Goal: Transaction & Acquisition: Subscribe to service/newsletter

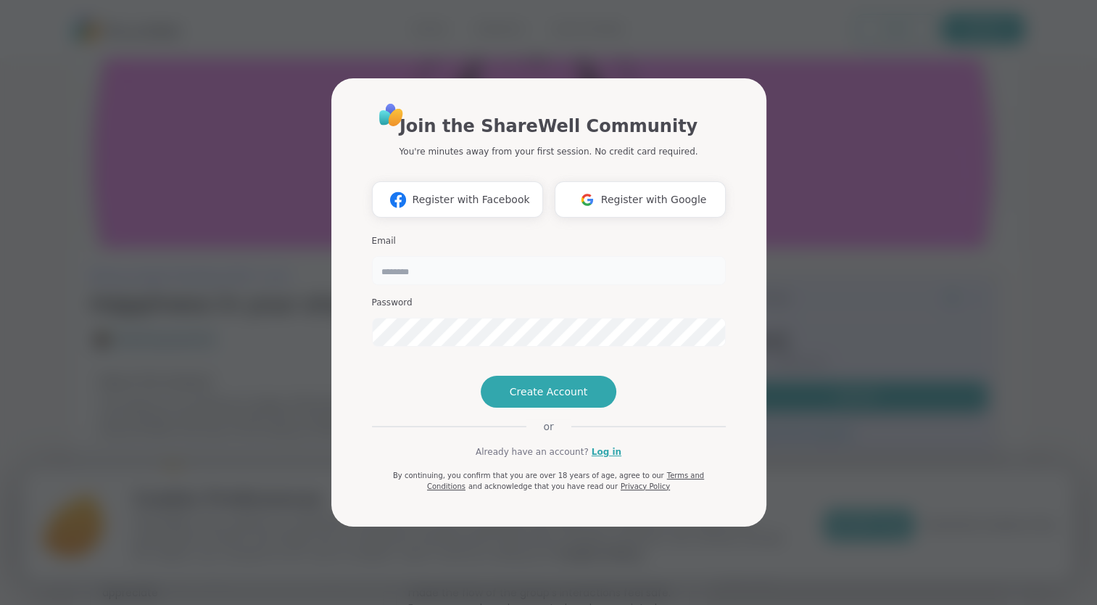
click at [479, 256] on input "email" at bounding box center [549, 270] width 354 height 29
type input "**********"
click at [648, 192] on span "Register with Google" at bounding box center [654, 199] width 106 height 15
click at [659, 192] on span "Register with Google" at bounding box center [654, 199] width 106 height 15
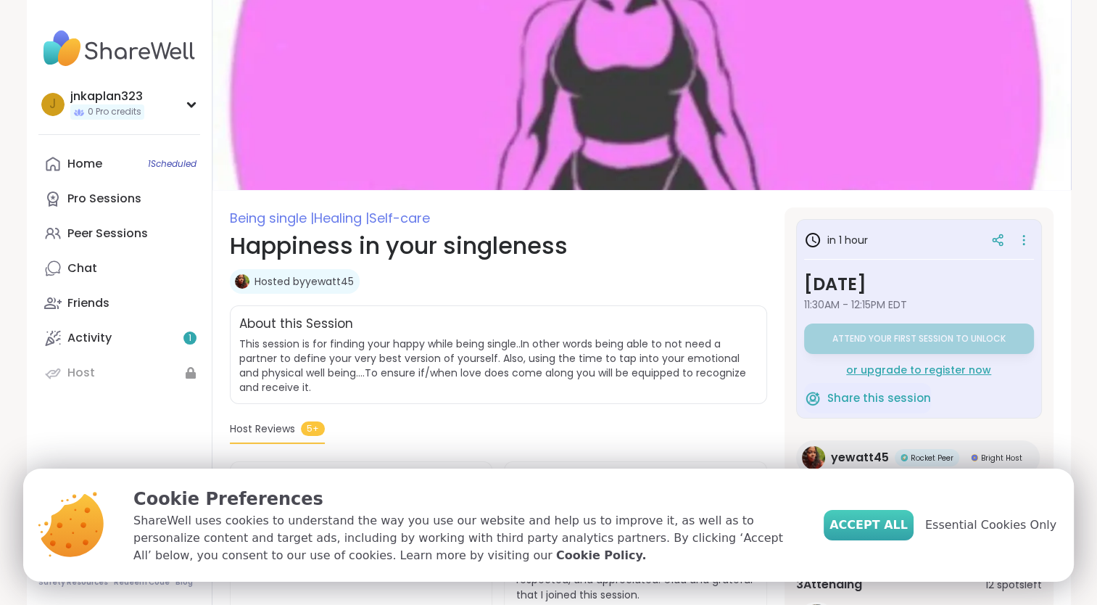
click at [882, 515] on button "Accept All" at bounding box center [869, 525] width 90 height 30
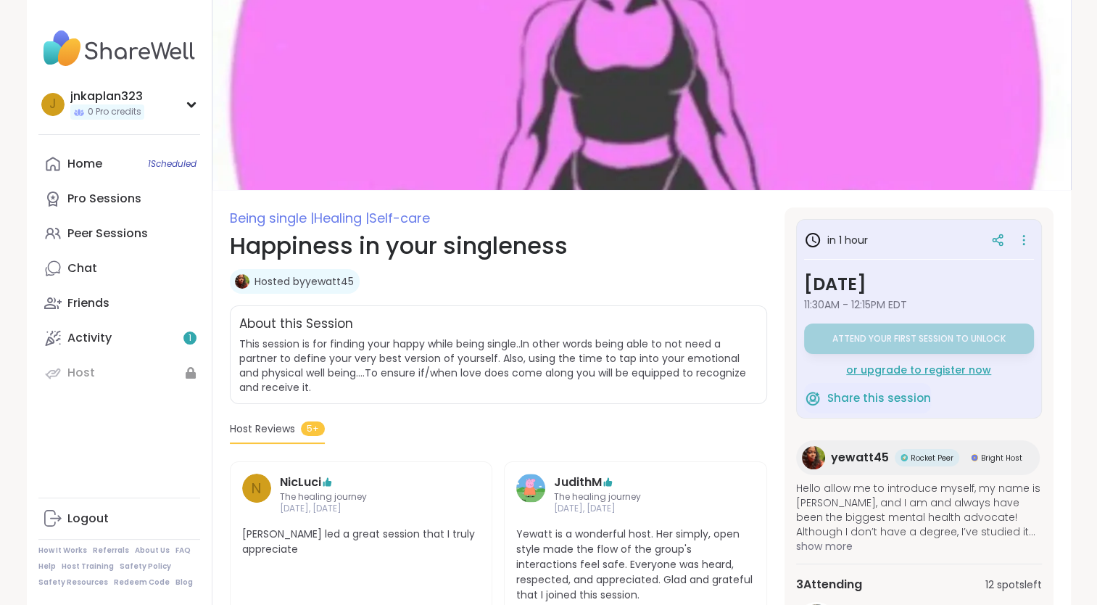
click at [896, 370] on div "or upgrade to register now" at bounding box center [919, 370] width 230 height 15
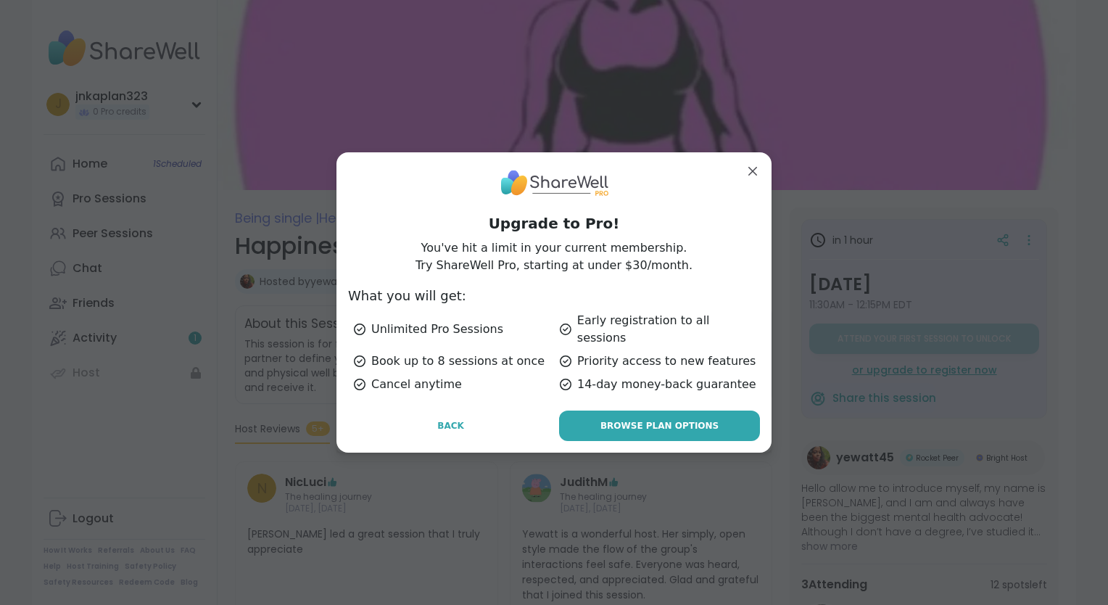
click at [687, 419] on span "Browse Plan Options" at bounding box center [659, 425] width 118 height 13
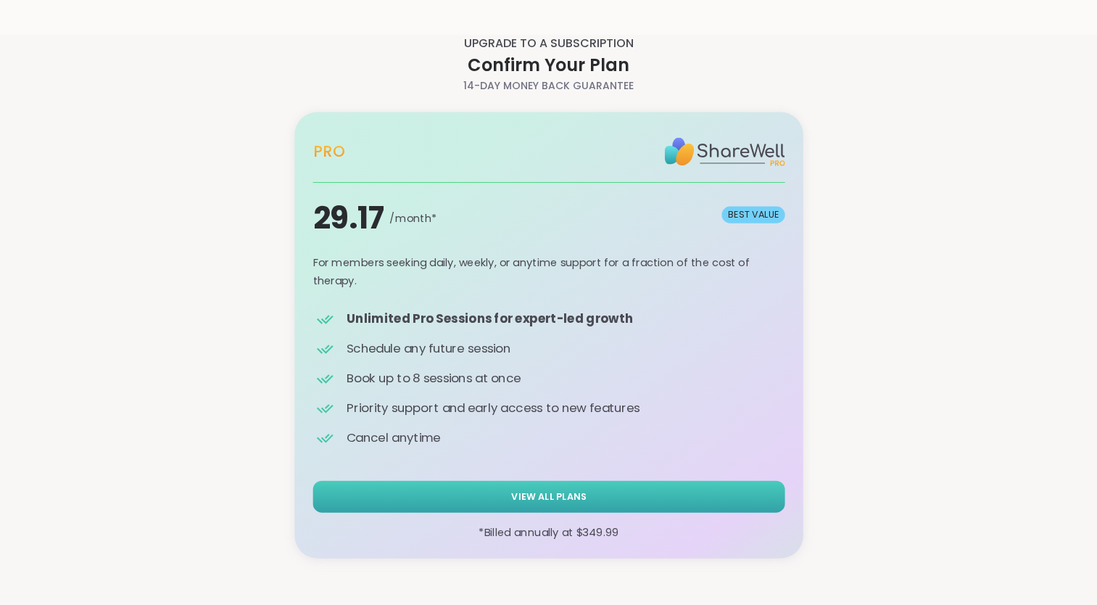
click at [603, 495] on button "View All Plans" at bounding box center [549, 496] width 472 height 32
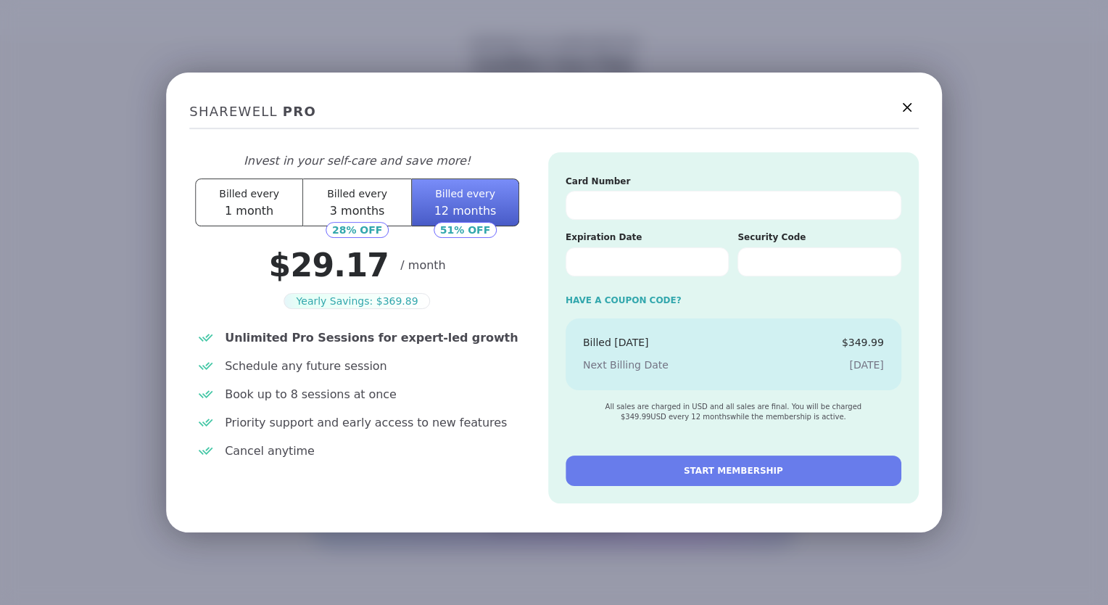
click at [247, 197] on span "Billed every" at bounding box center [249, 194] width 60 height 12
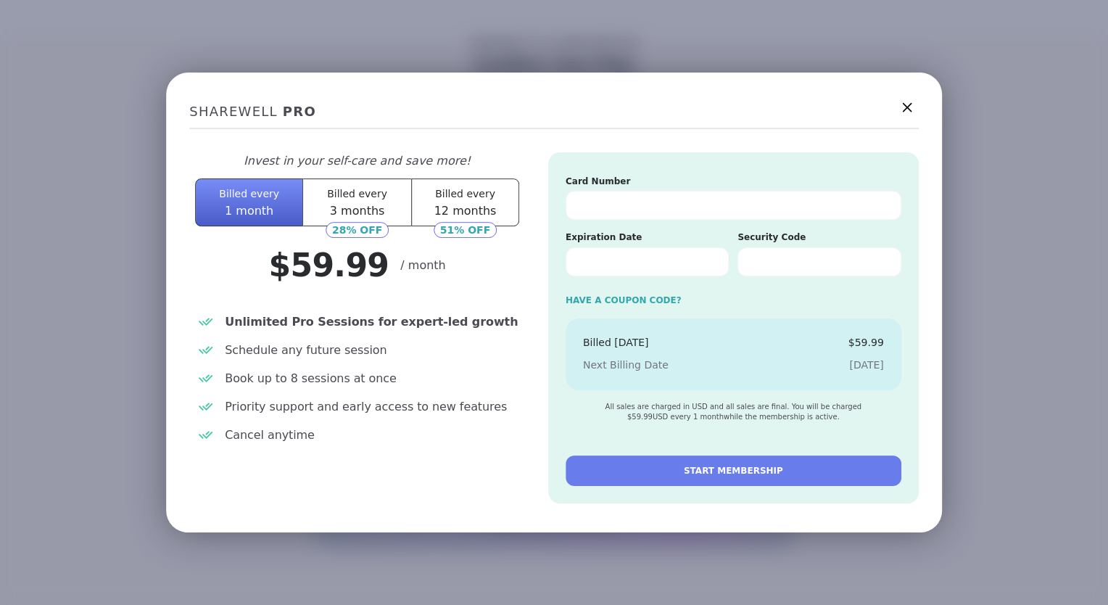
click at [898, 105] on icon at bounding box center [907, 108] width 18 height 18
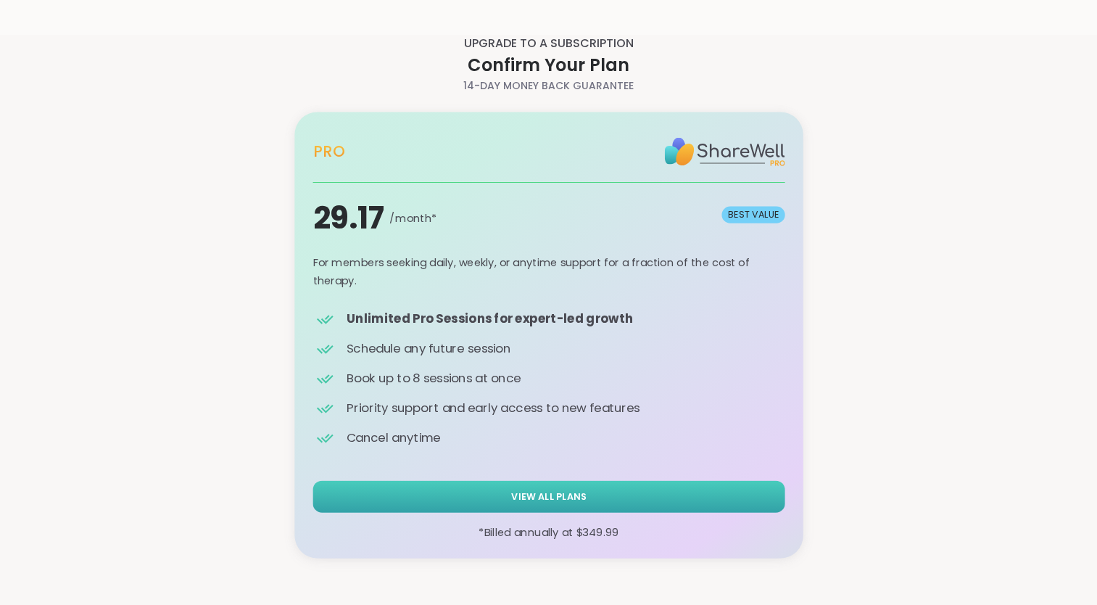
scroll to position [35, 0]
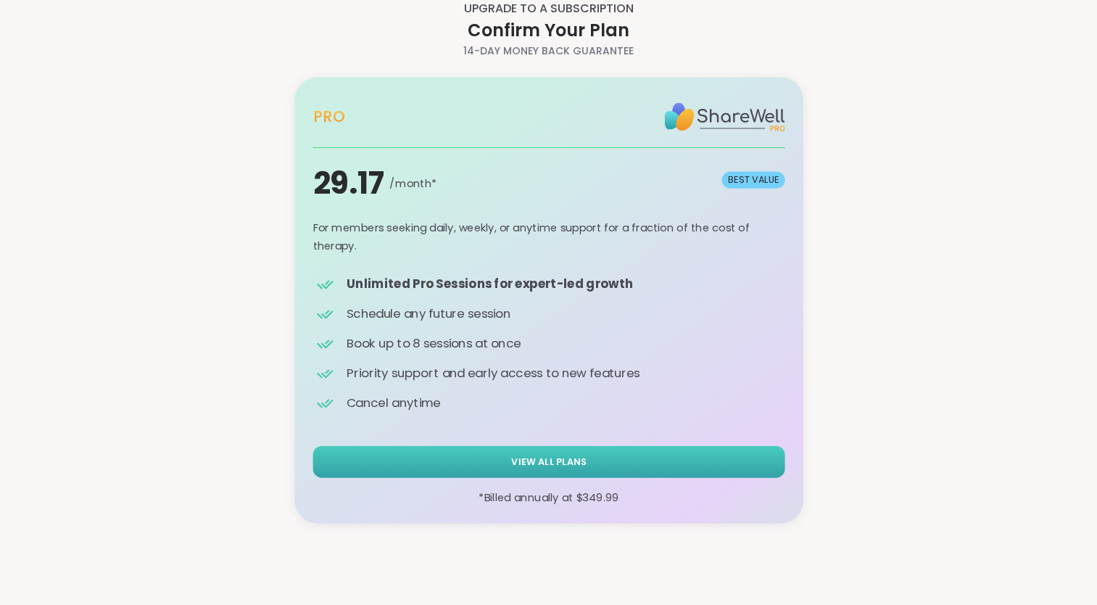
click at [586, 457] on button "View All Plans" at bounding box center [549, 461] width 472 height 32
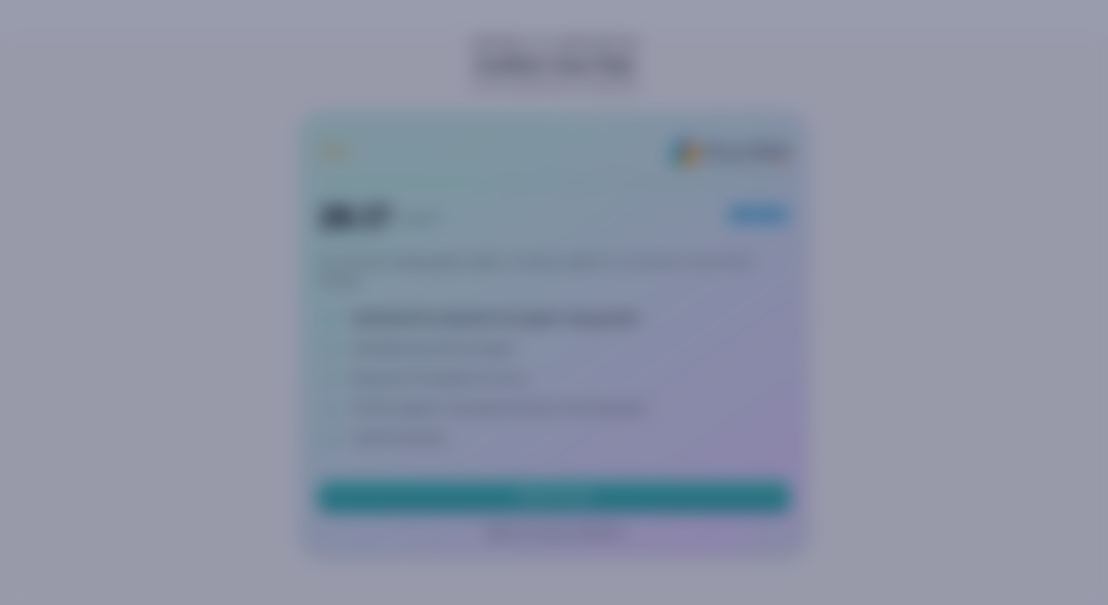
scroll to position [0, 0]
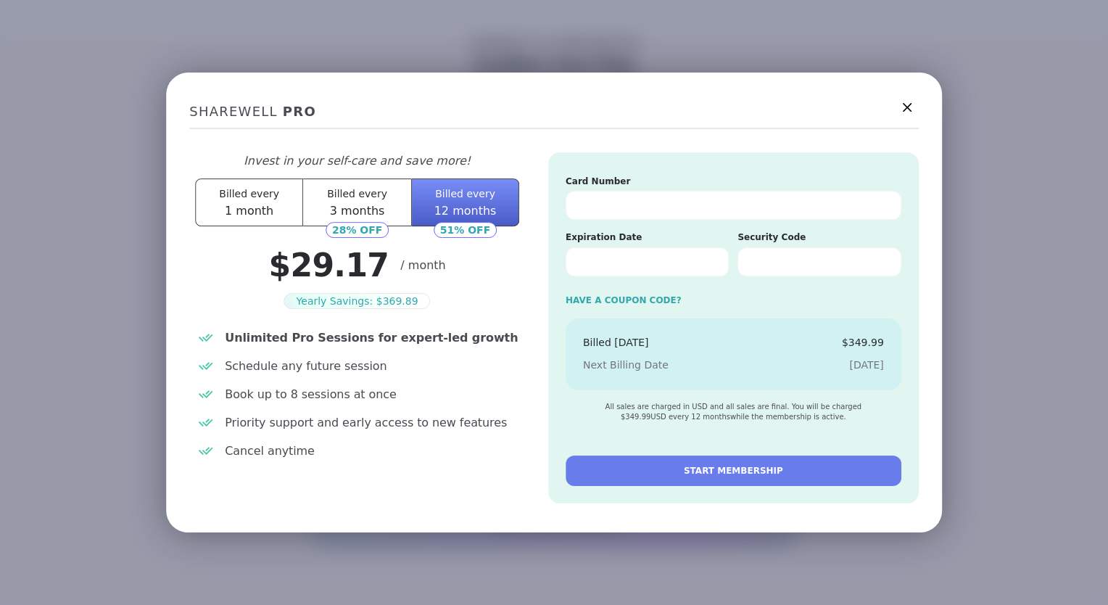
click at [280, 220] on button "Billed every 1 month" at bounding box center [249, 202] width 108 height 48
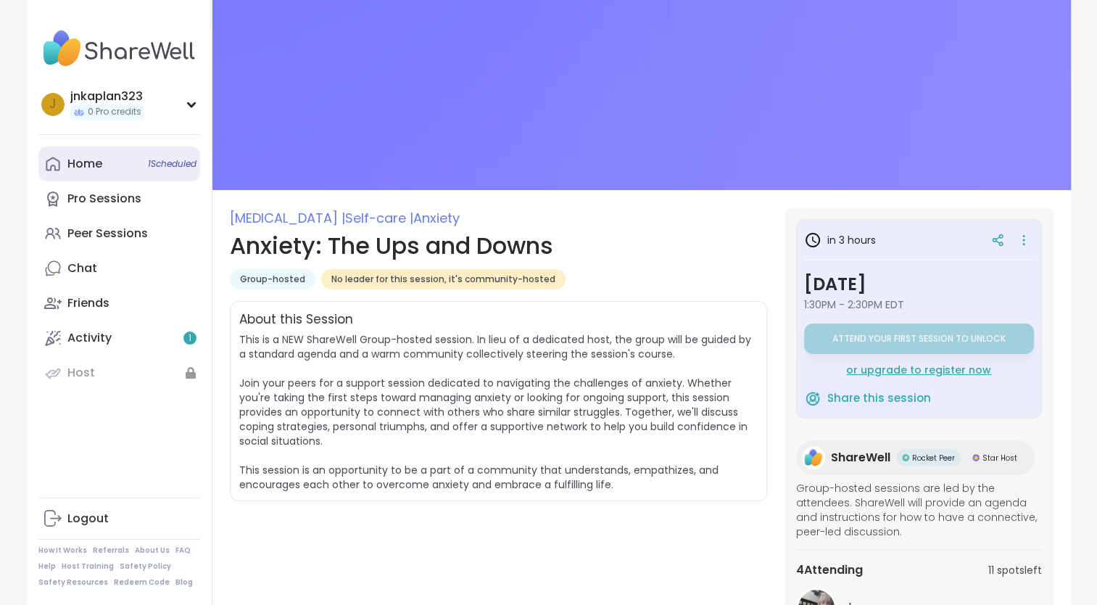
click at [93, 170] on div "Home 1 Scheduled" at bounding box center [84, 164] width 35 height 16
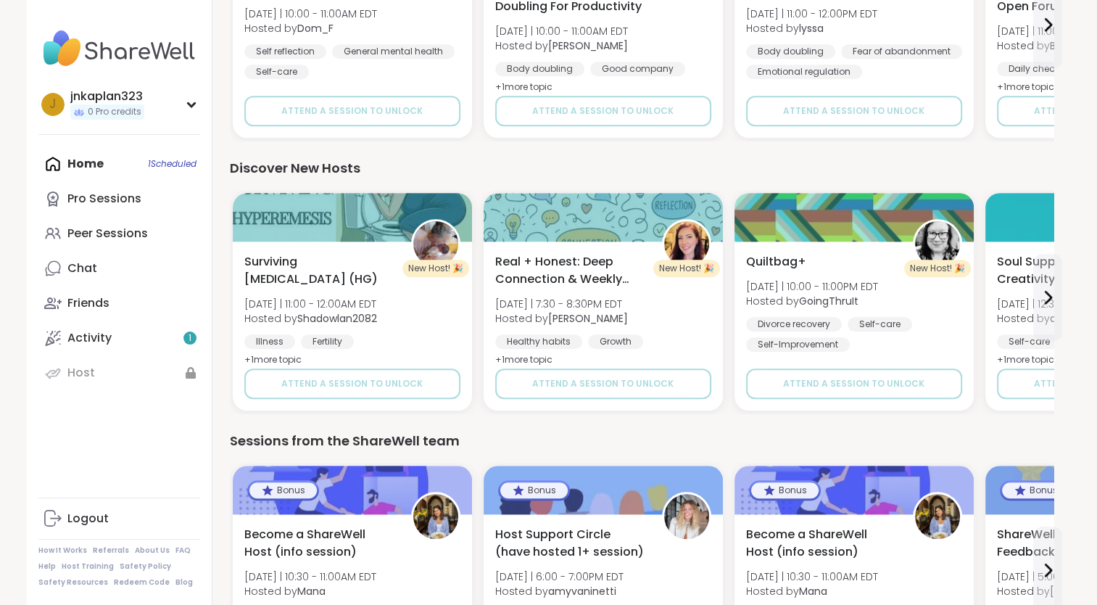
scroll to position [1142, 0]
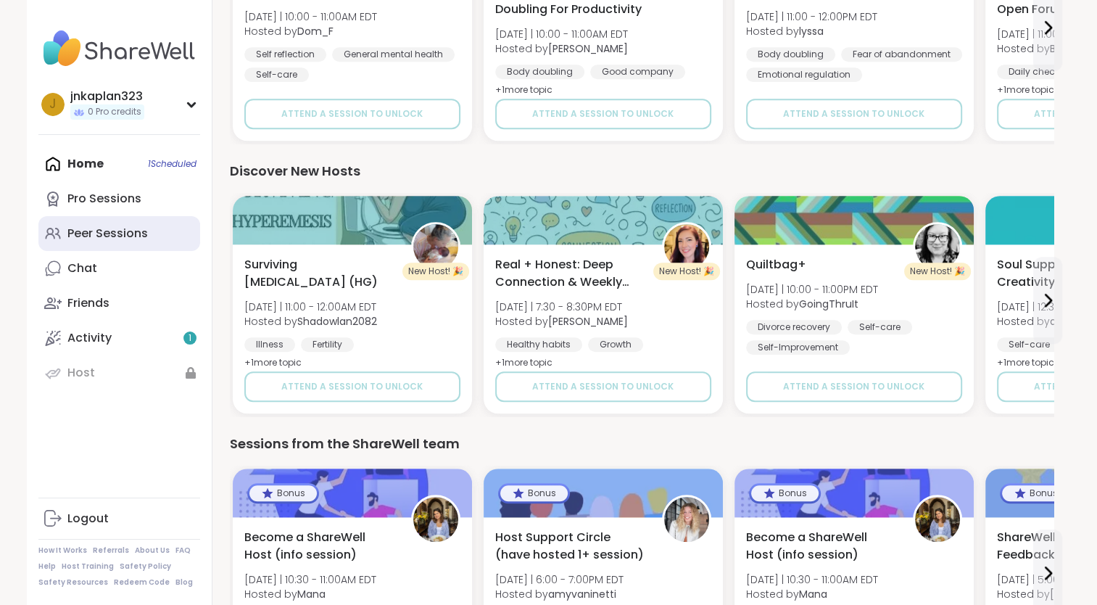
click at [129, 222] on link "Peer Sessions" at bounding box center [119, 233] width 162 height 35
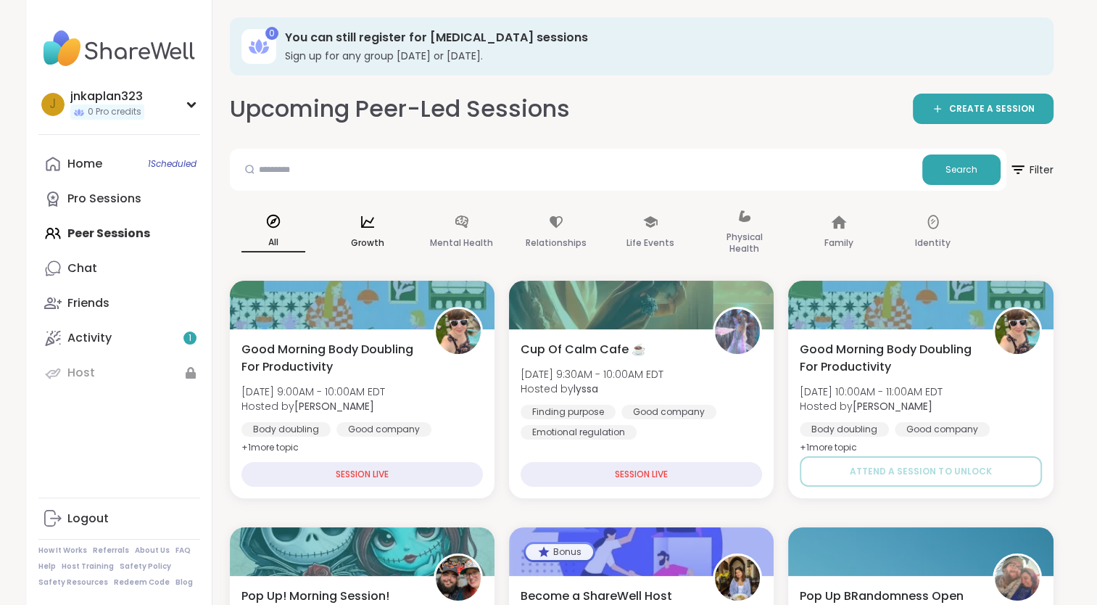
click at [357, 228] on div "Growth" at bounding box center [367, 233] width 87 height 73
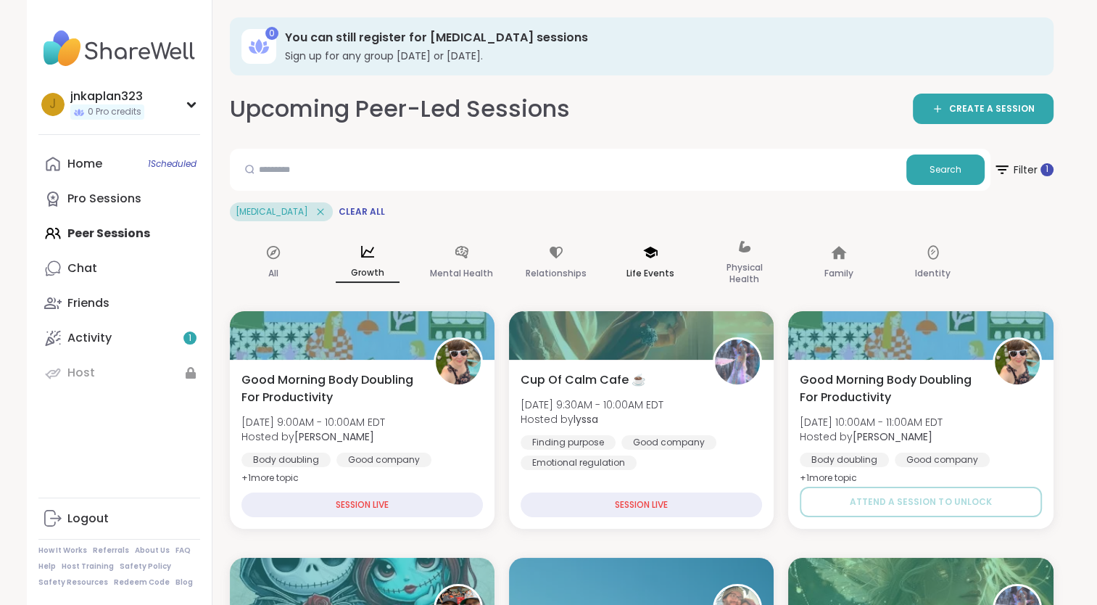
click at [645, 254] on icon at bounding box center [651, 252] width 16 height 16
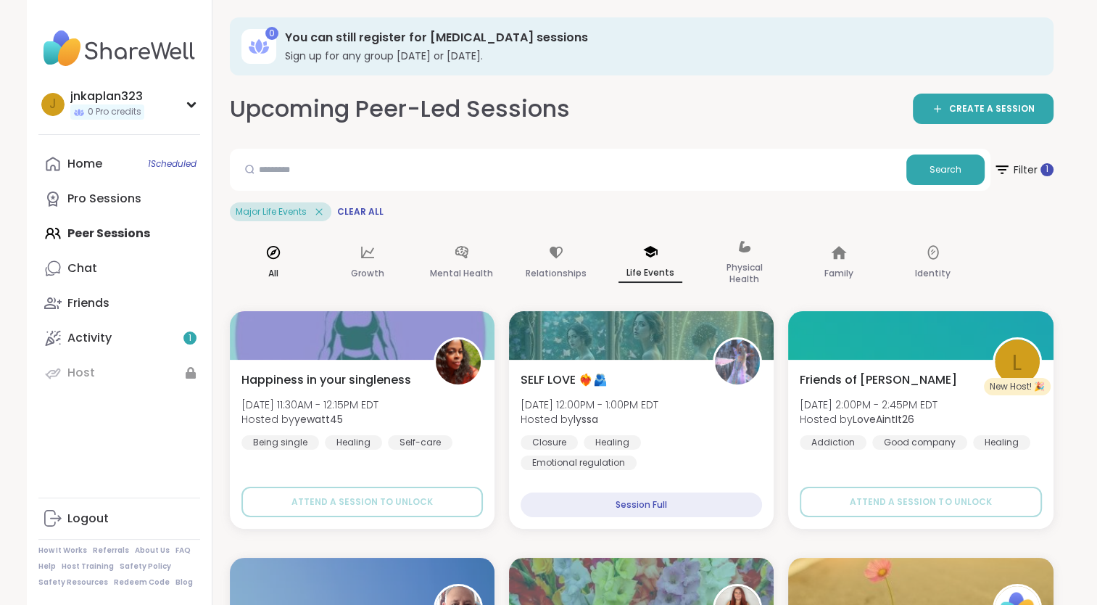
click at [276, 263] on div "All" at bounding box center [273, 263] width 87 height 73
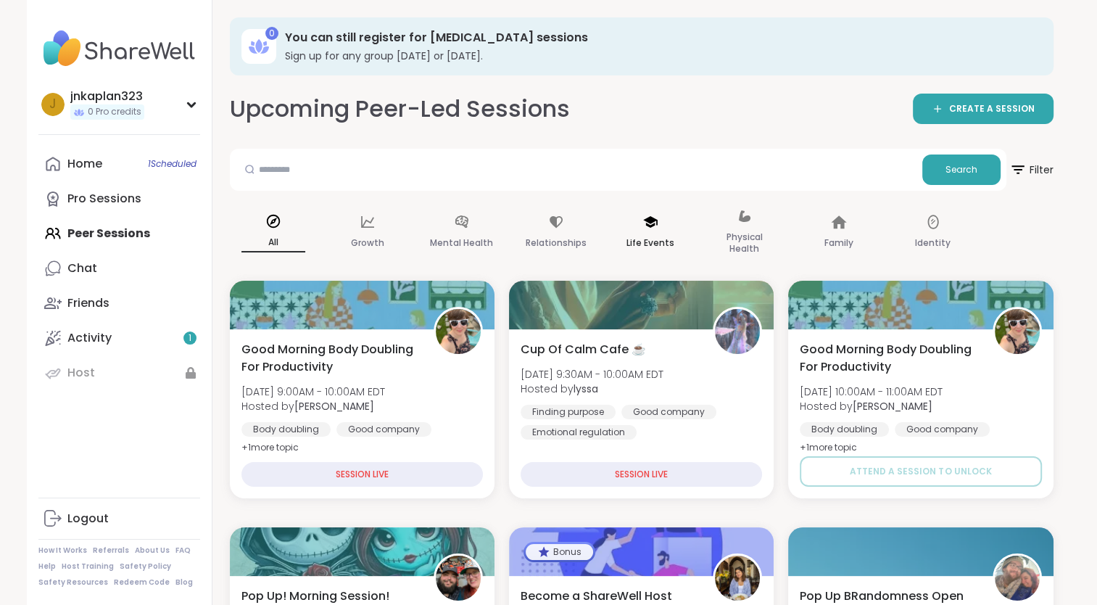
click at [634, 222] on div "Life Events" at bounding box center [650, 233] width 87 height 73
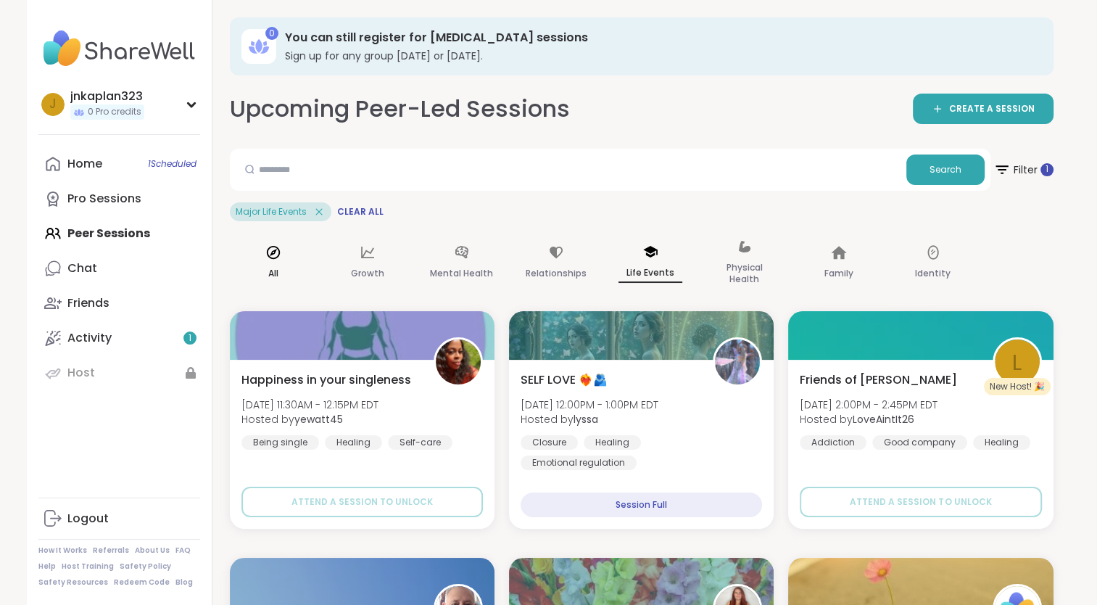
click at [289, 254] on div "All" at bounding box center [273, 263] width 87 height 73
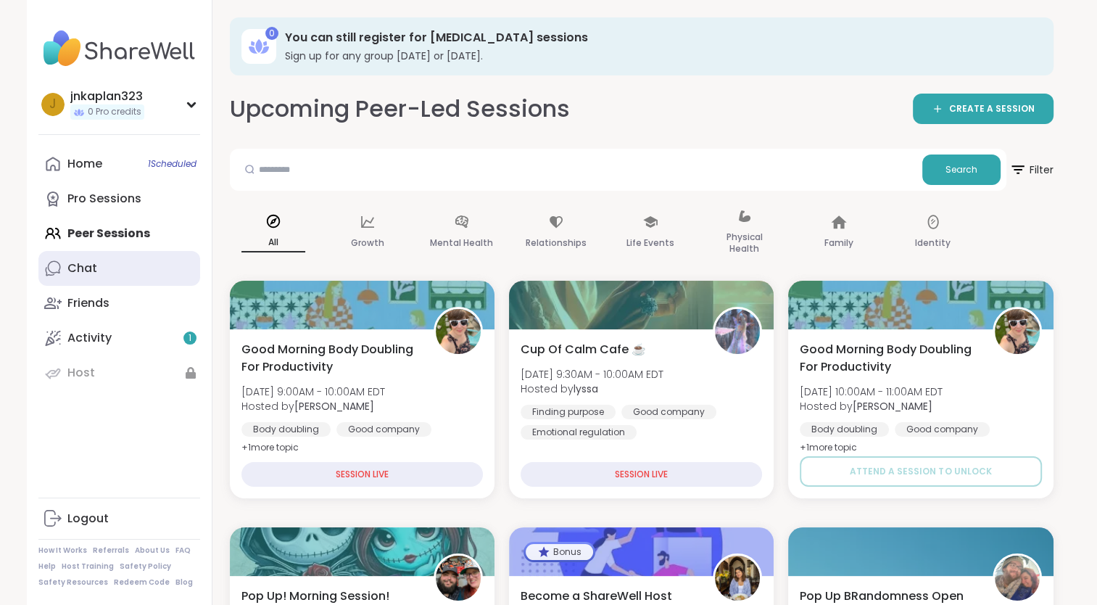
click at [94, 270] on link "Chat" at bounding box center [119, 268] width 162 height 35
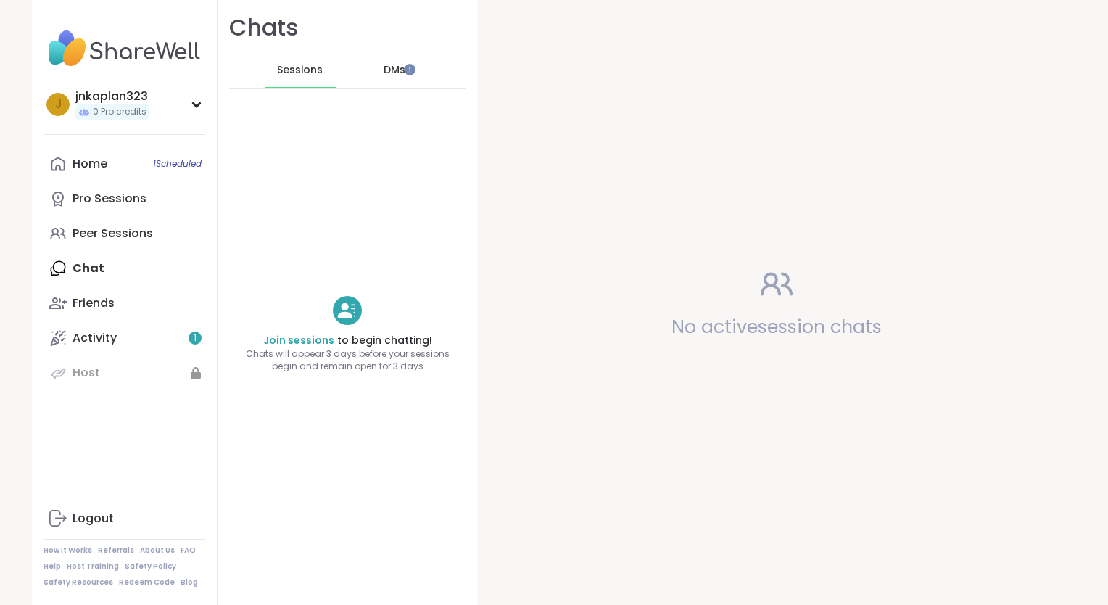
click at [384, 71] on span "DMs" at bounding box center [395, 70] width 22 height 15
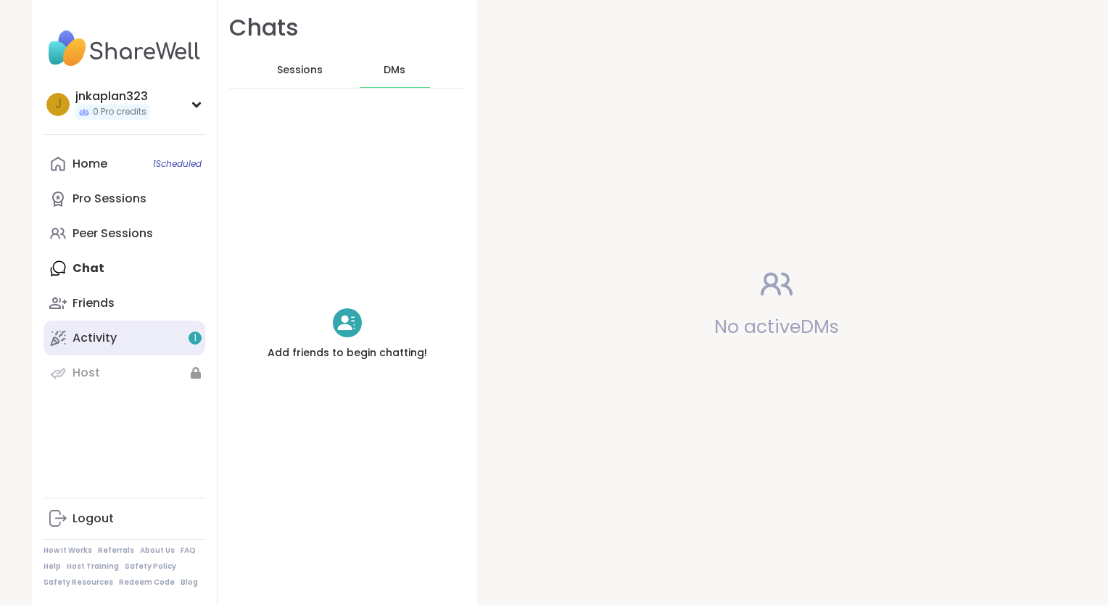
click at [128, 336] on link "Activity 1" at bounding box center [125, 338] width 162 height 35
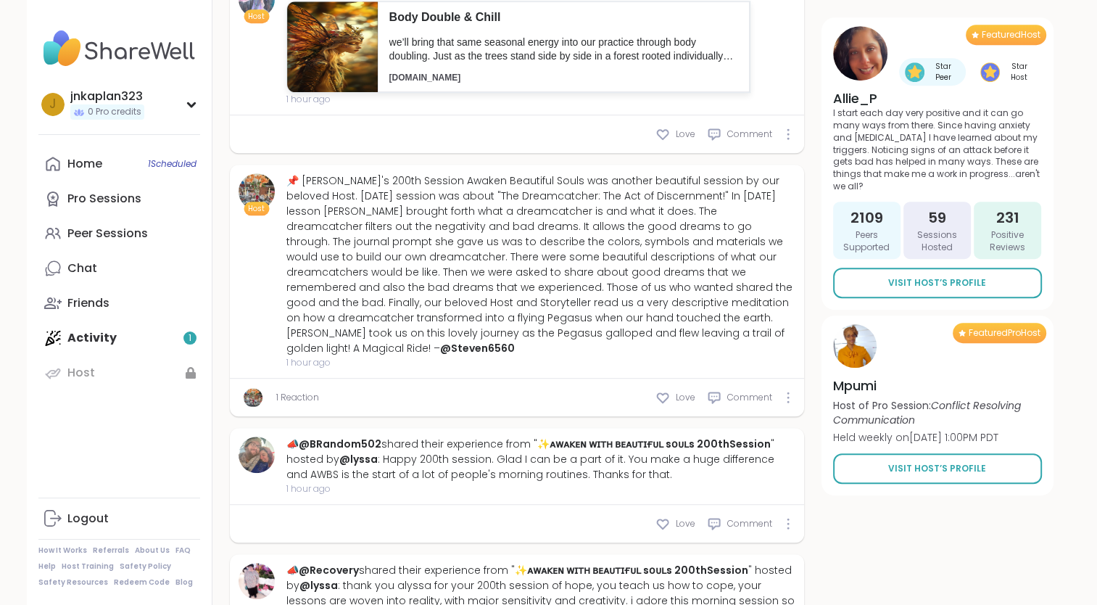
scroll to position [798, 0]
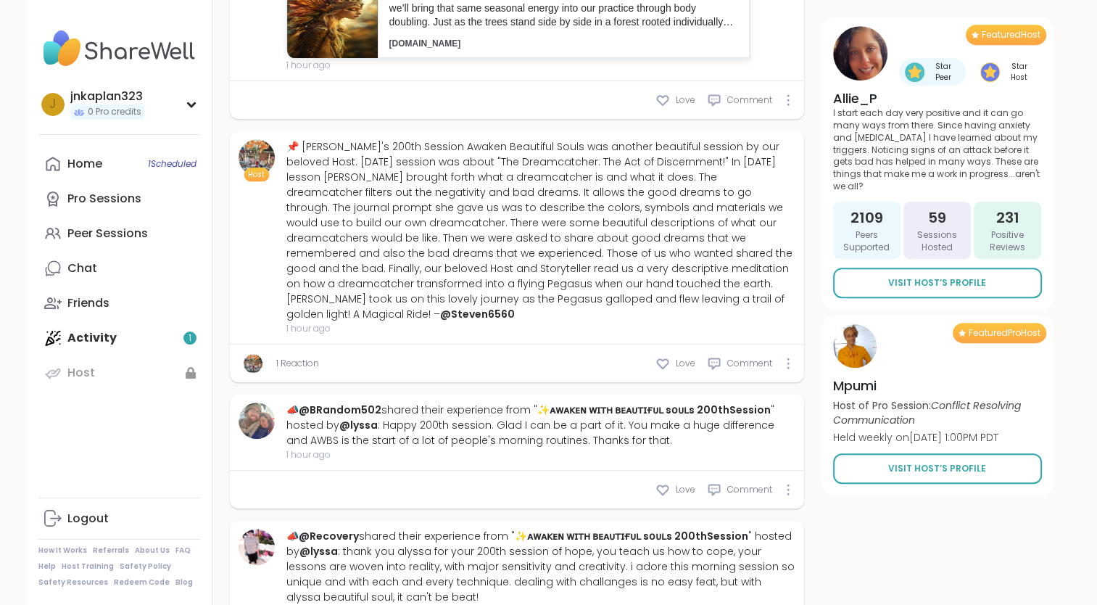
click at [192, 335] on div "Home 1 Scheduled Pro Sessions Peer Sessions Chat Friends Activity 1 Host" at bounding box center [119, 268] width 162 height 244
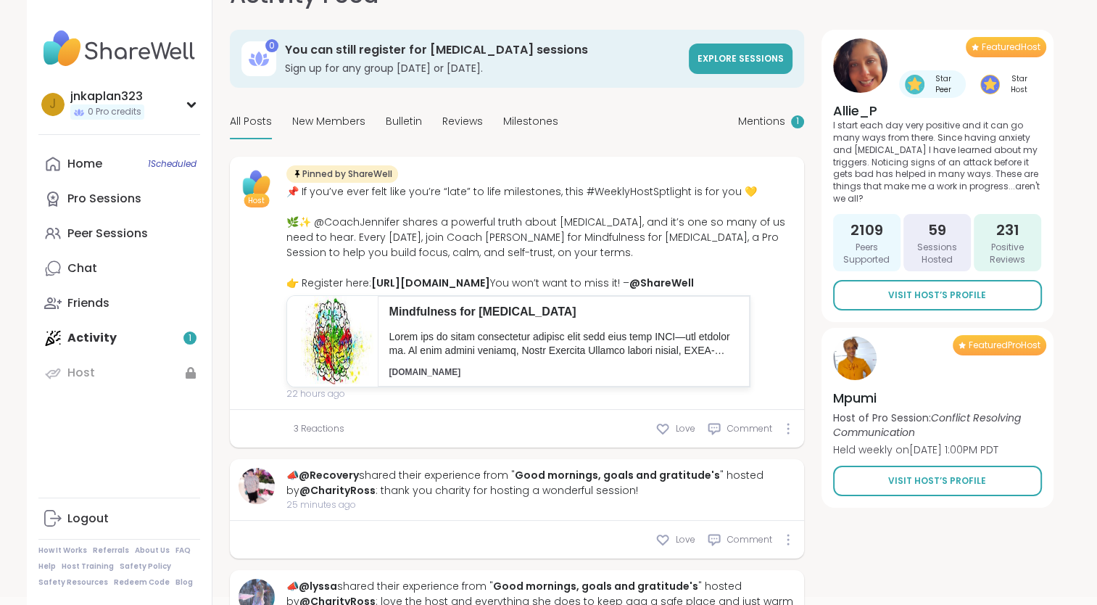
scroll to position [0, 0]
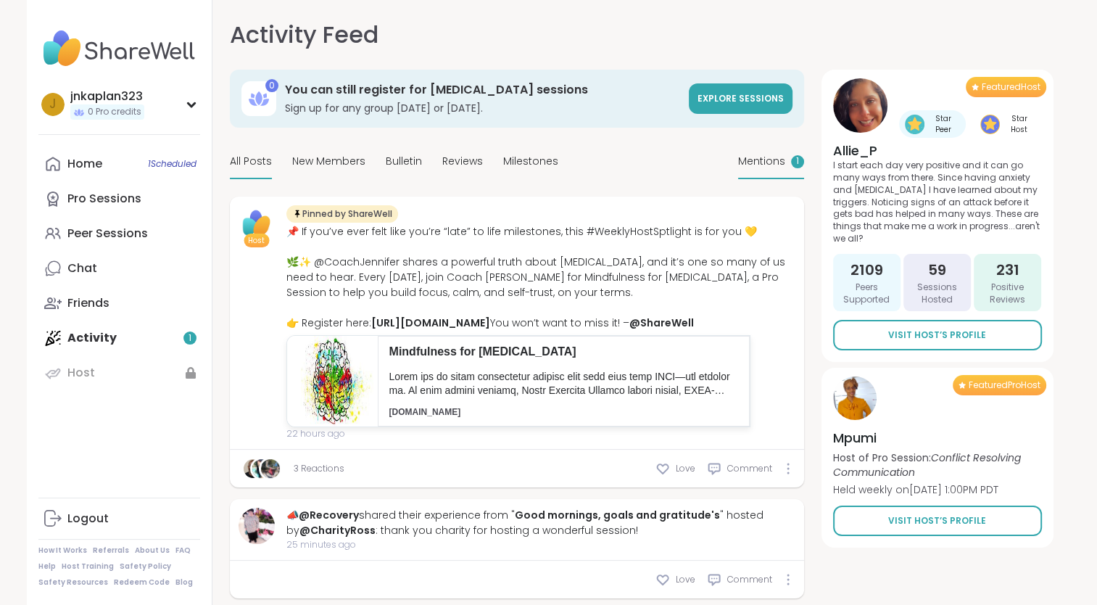
click at [774, 160] on span "Mentions" at bounding box center [761, 161] width 47 height 15
